Goal: Unclear

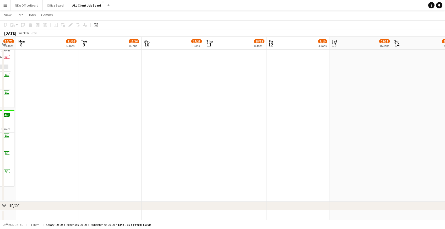
scroll to position [0, 164]
